Goal: Information Seeking & Learning: Learn about a topic

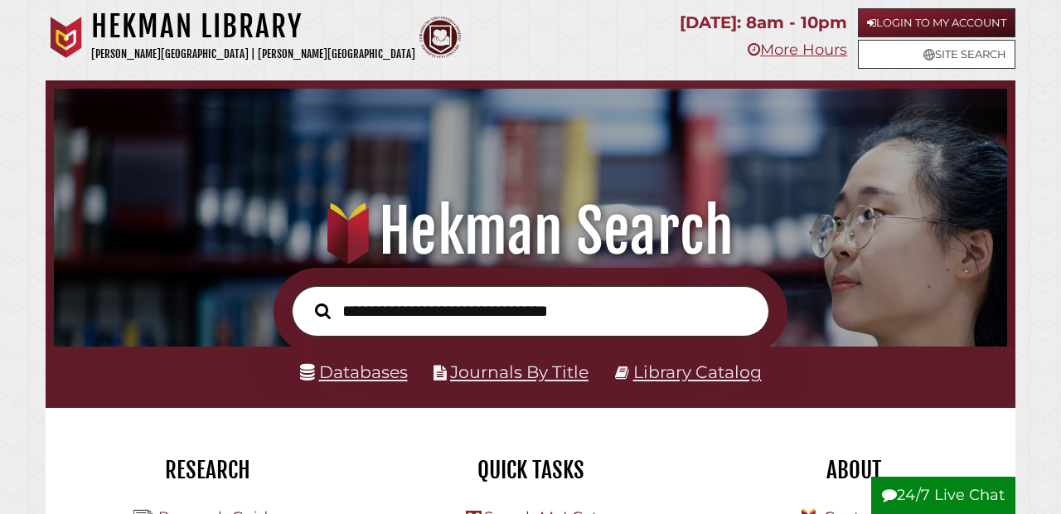
scroll to position [315, 945]
click at [356, 367] on link "Databases" at bounding box center [354, 371] width 108 height 21
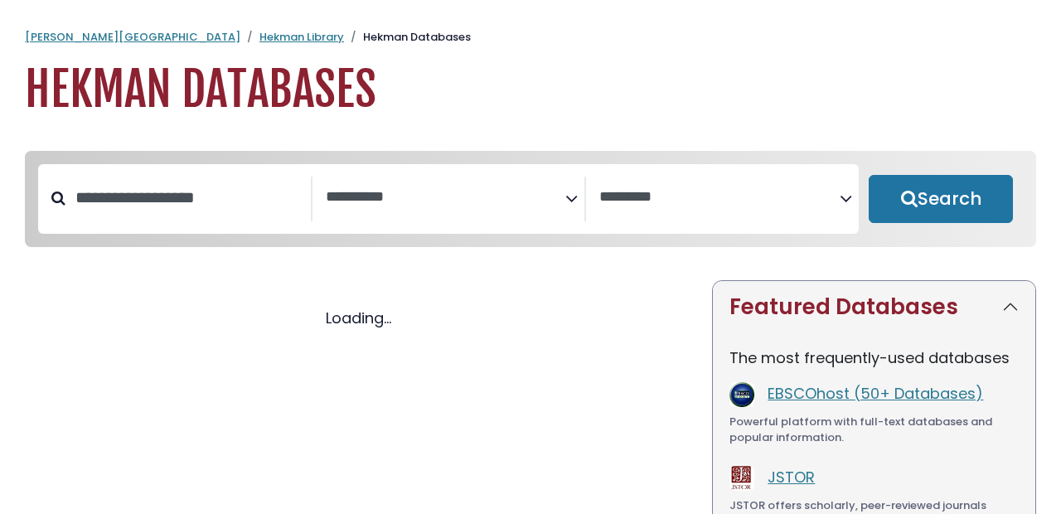
select select "Database Subject Filter"
select select "Database Vendors Filter"
select select "Database Subject Filter"
select select "Database Vendors Filter"
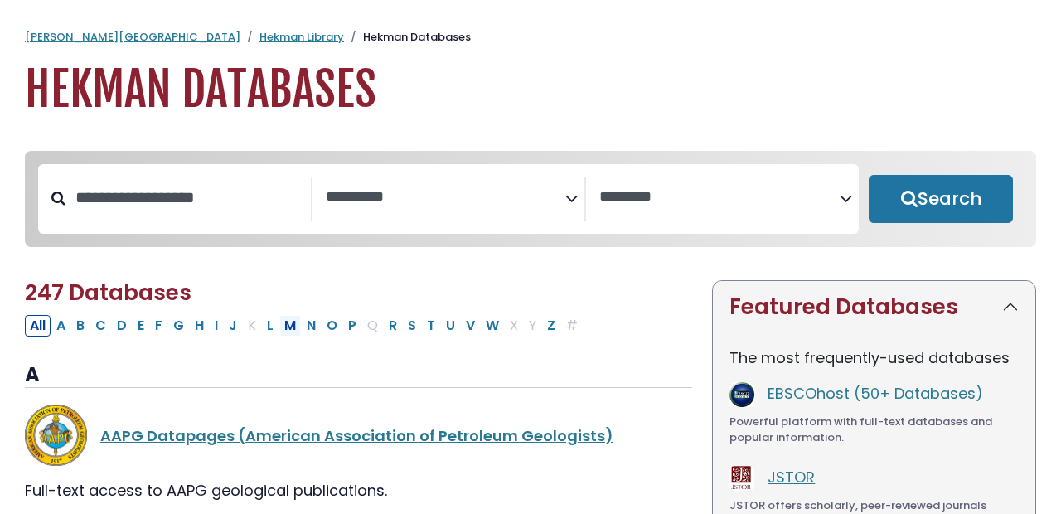
click at [295, 325] on button "M" at bounding box center [290, 326] width 22 height 22
select select "Database Subject Filter"
select select "Database Vendors Filter"
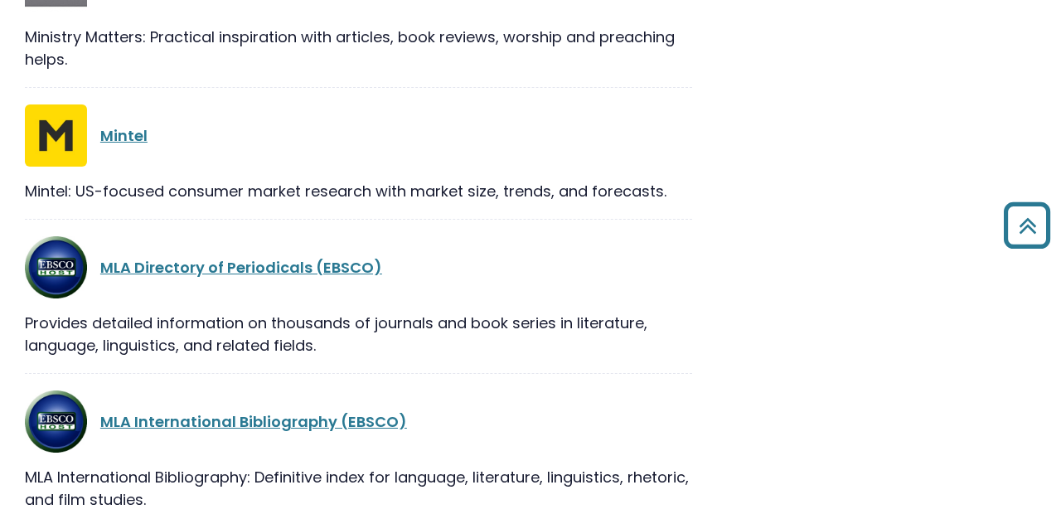
scroll to position [1620, 0]
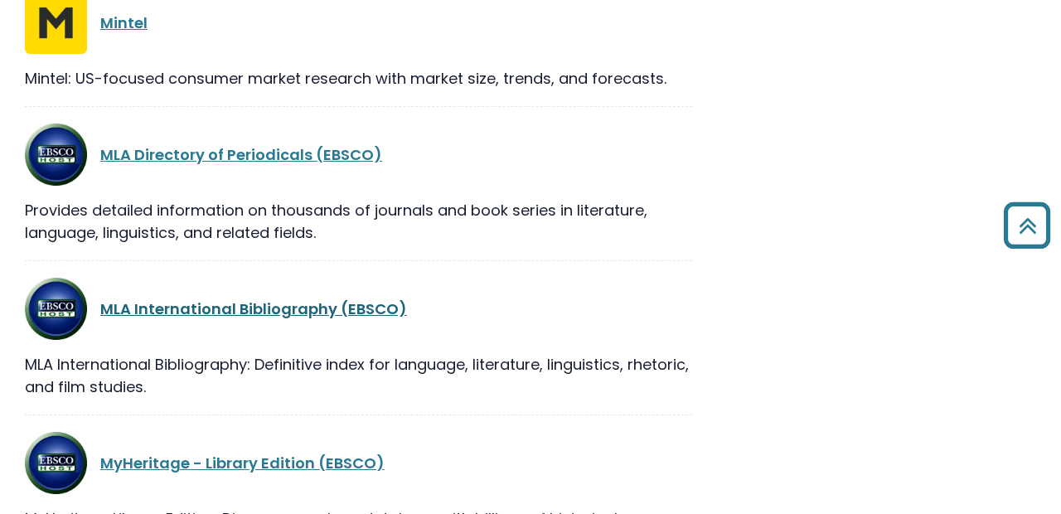
click at [221, 313] on link "MLA International Bibliography (EBSCO)" at bounding box center [253, 308] width 307 height 21
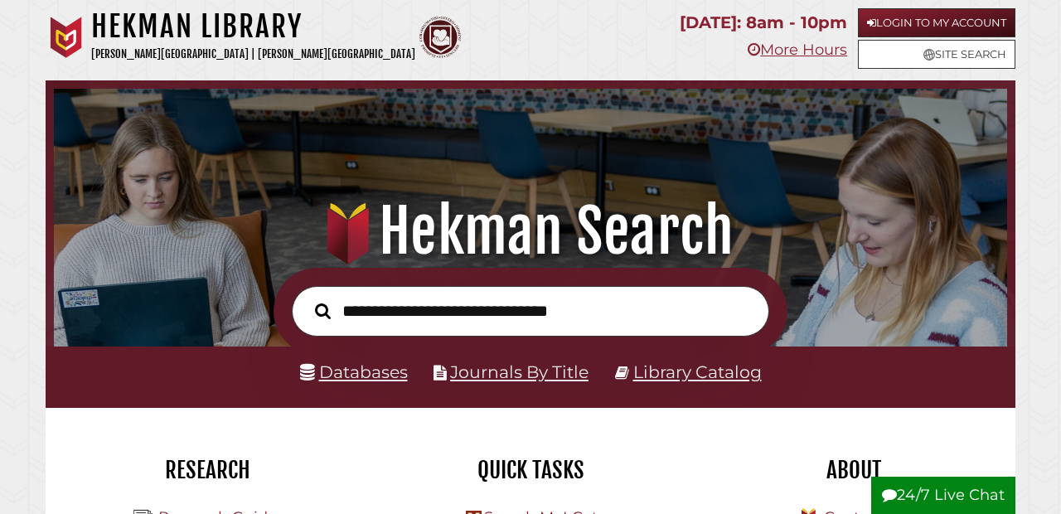
scroll to position [315, 945]
click at [356, 366] on link "Databases" at bounding box center [354, 371] width 108 height 21
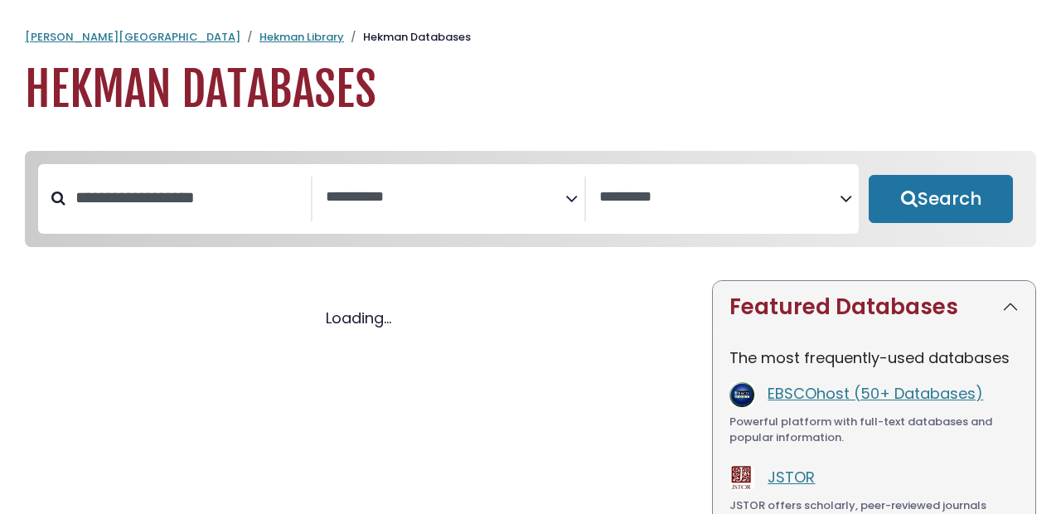
select select "Database Subject Filter"
select select "Database Vendors Filter"
select select "Database Subject Filter"
select select "Database Vendors Filter"
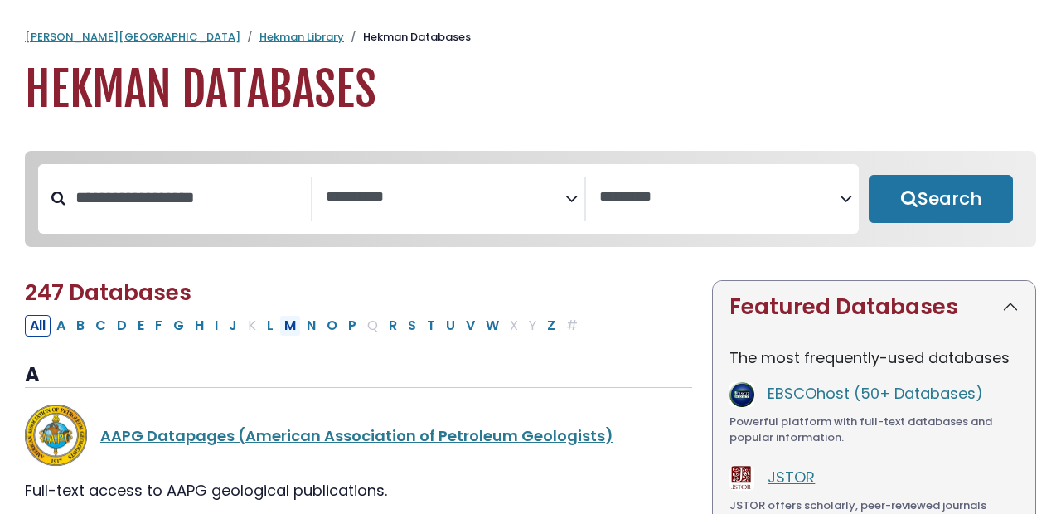
click at [294, 332] on button "M" at bounding box center [290, 326] width 22 height 22
select select "Database Subject Filter"
select select "Database Vendors Filter"
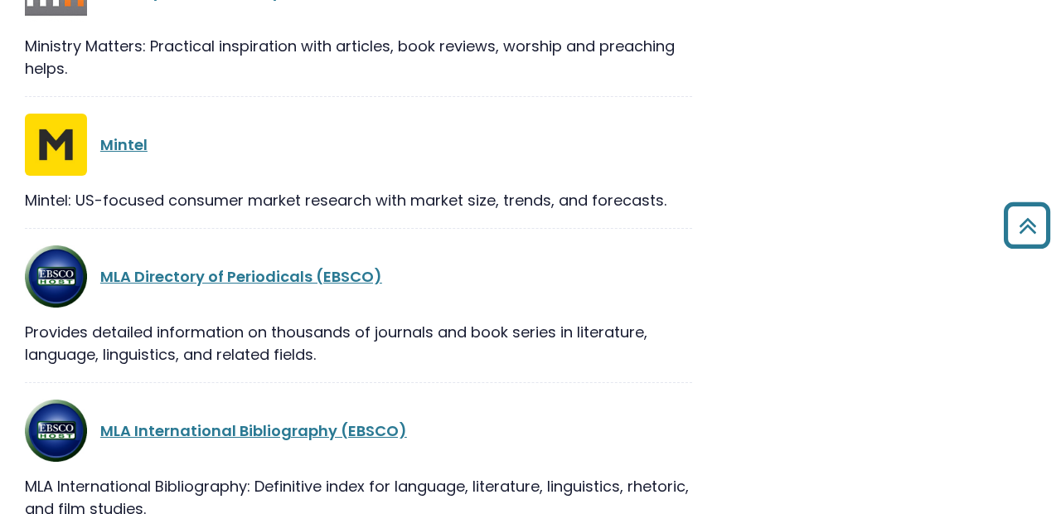
scroll to position [1554, 0]
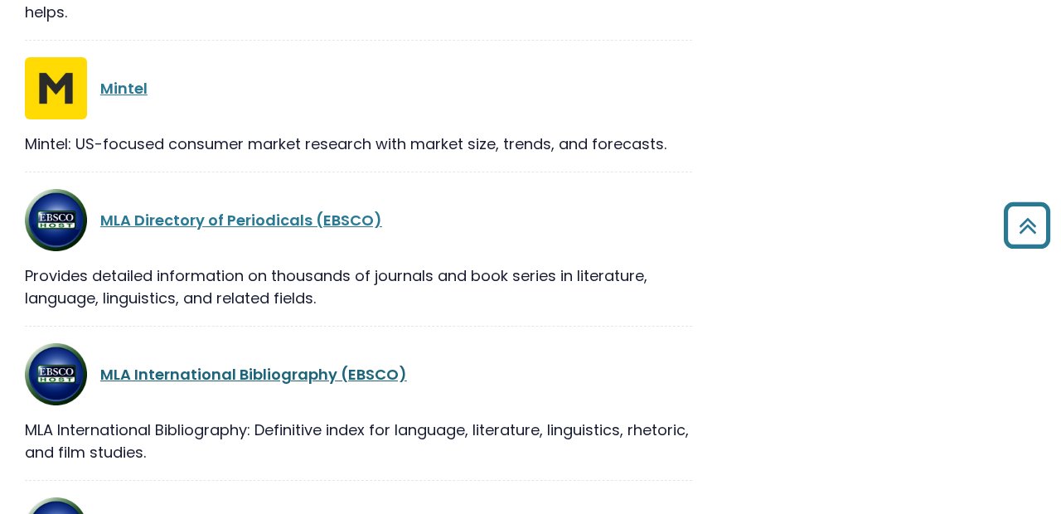
click at [160, 378] on link "MLA International Bibliography (EBSCO)" at bounding box center [253, 374] width 307 height 21
